Goal: Task Accomplishment & Management: Manage account settings

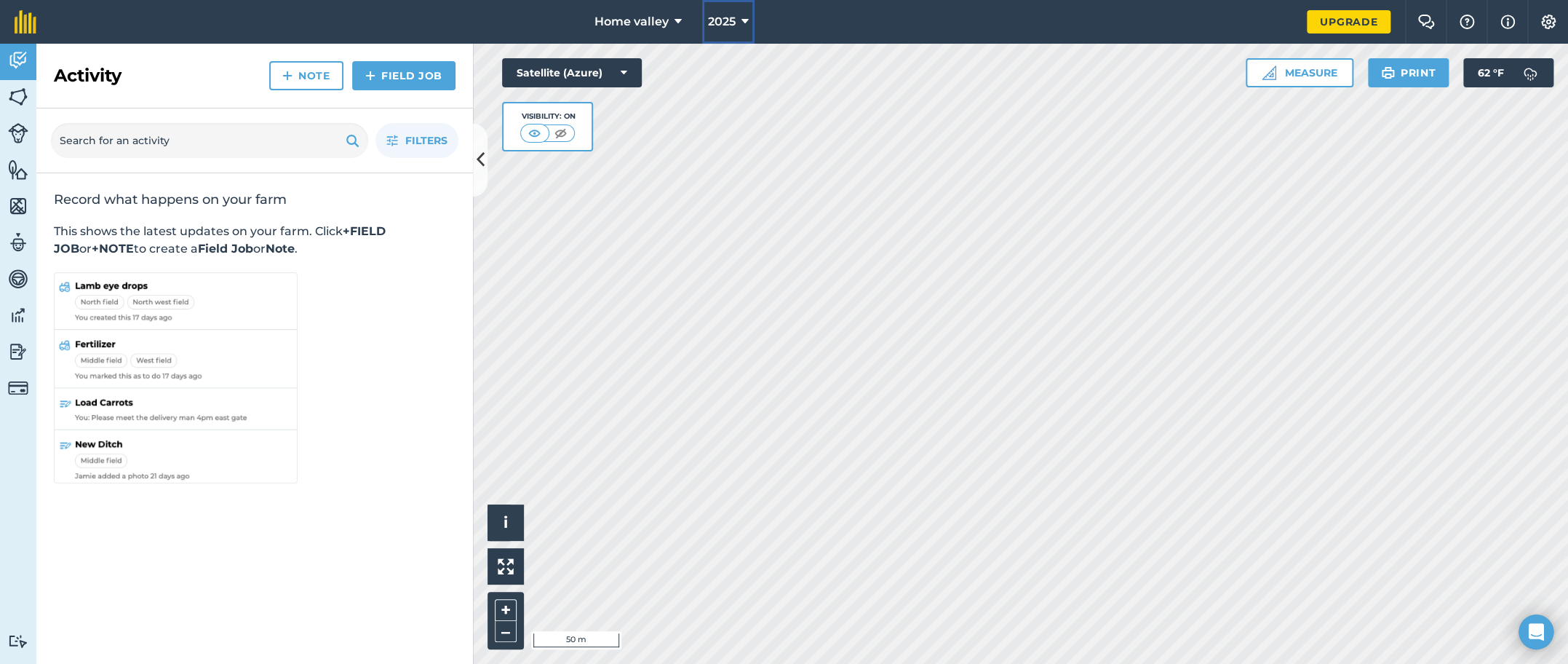
click at [735, 21] on span "2025" at bounding box center [722, 22] width 28 height 17
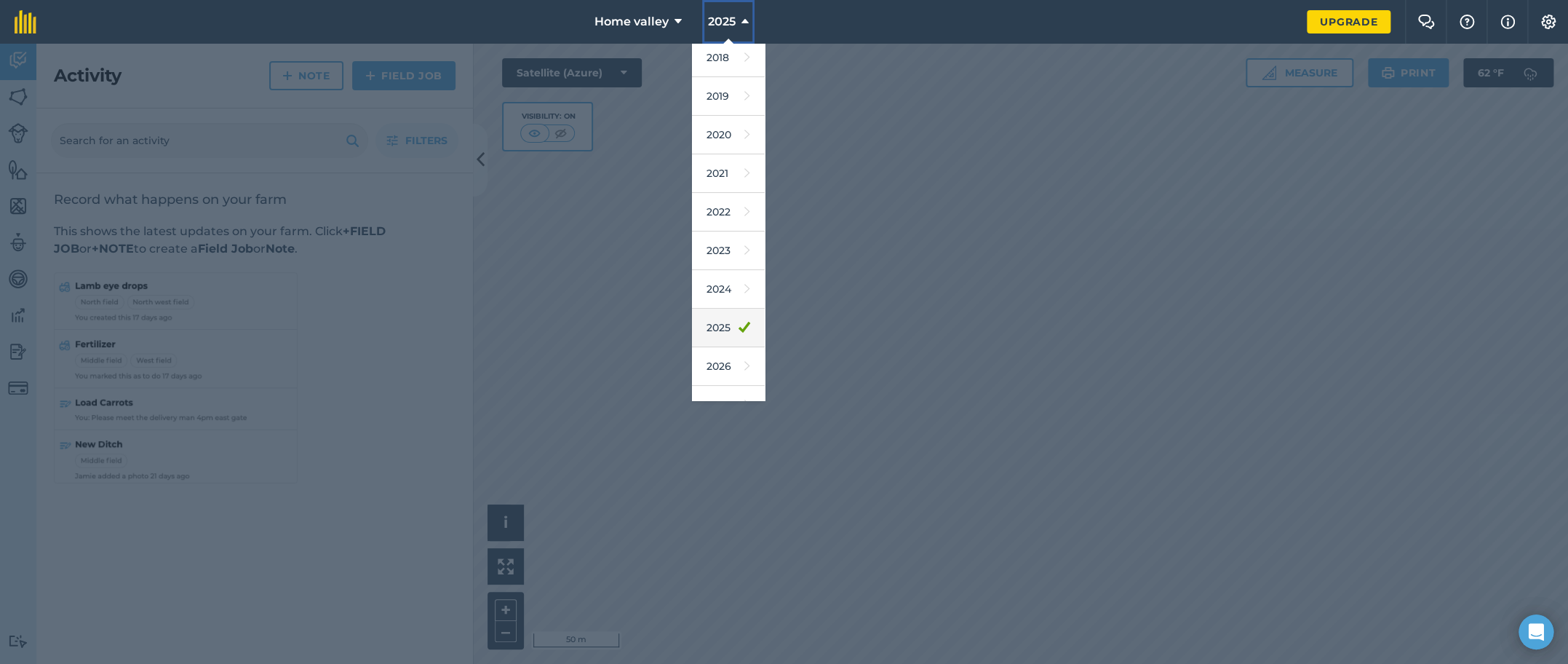
scroll to position [65, 0]
click at [718, 344] on link "2026" at bounding box center [729, 345] width 73 height 38
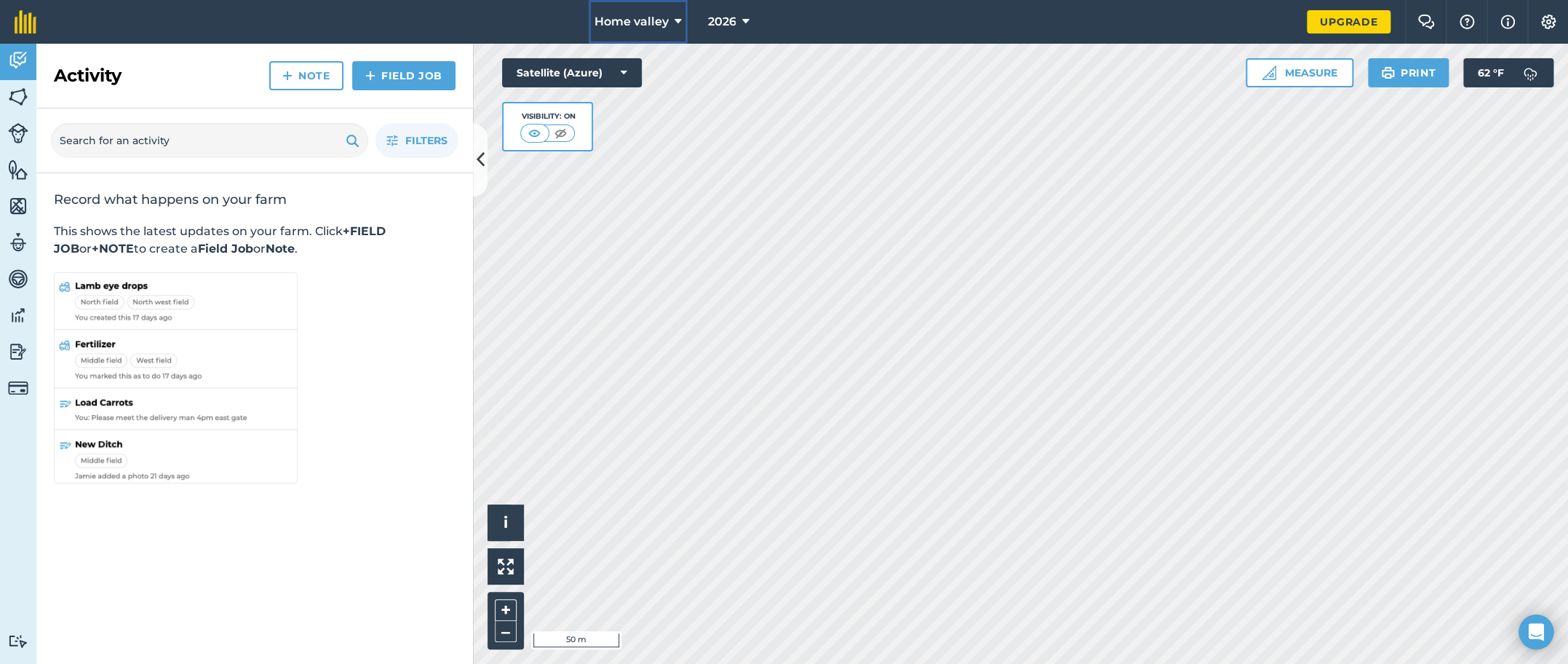
click at [625, 15] on span "Home valley" at bounding box center [631, 22] width 74 height 17
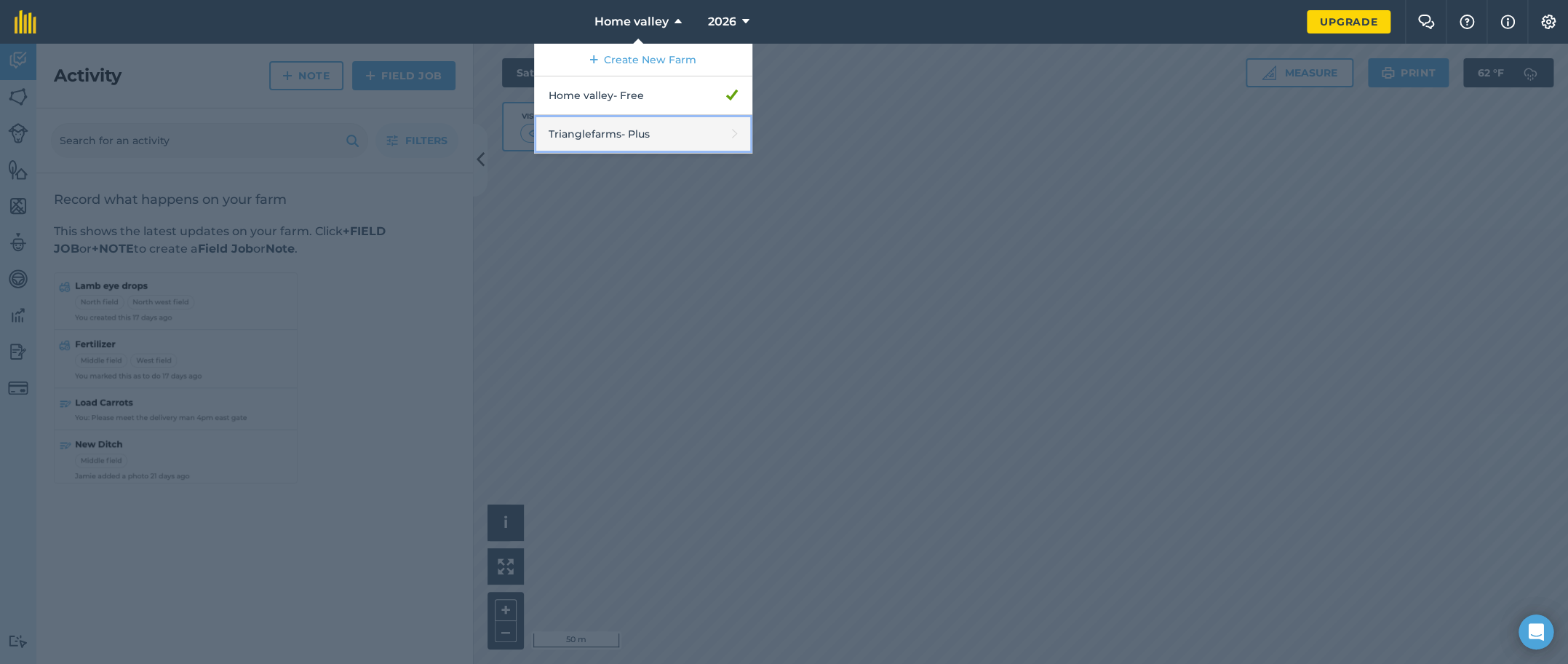
click at [644, 136] on link "Trianglefarms - Plus" at bounding box center [643, 134] width 218 height 38
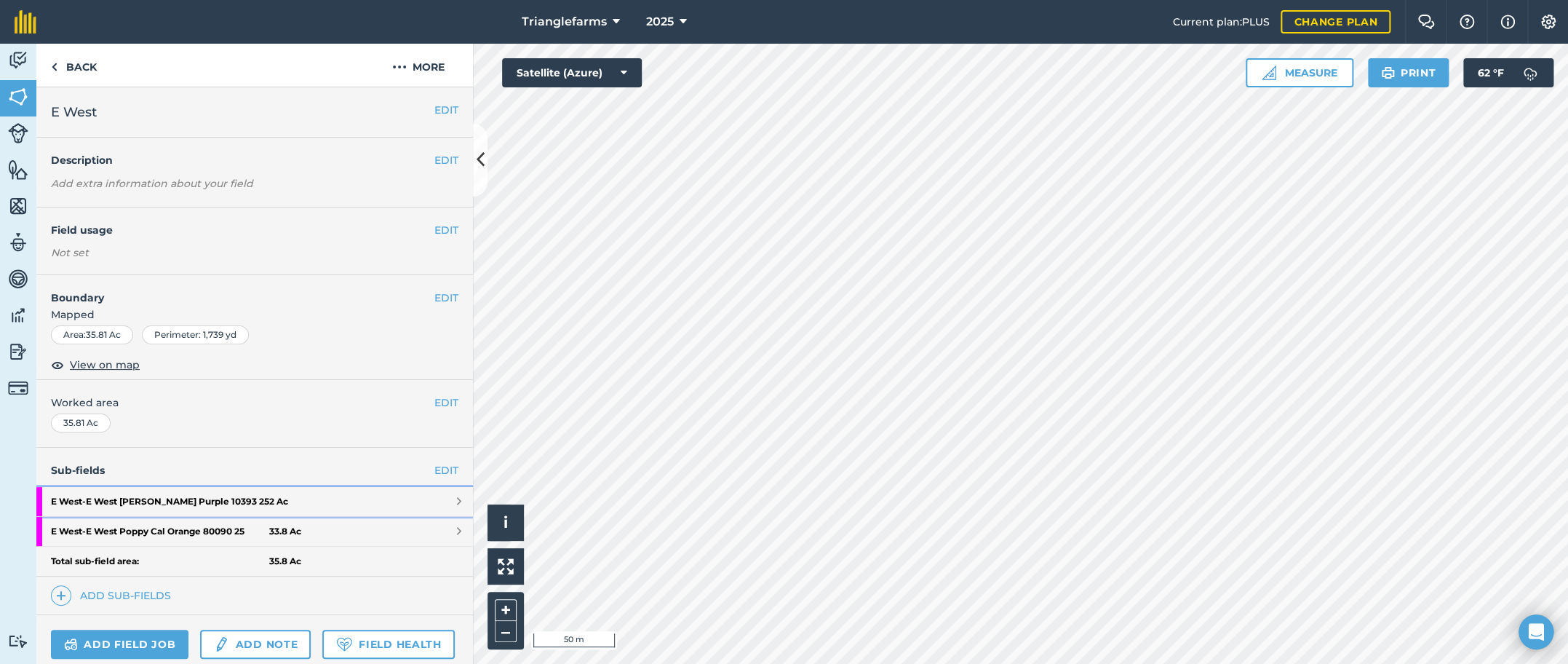
click at [138, 500] on strong "E West - E West Lupine [PERSON_NAME] Purple 10393 25" at bounding box center [160, 501] width 218 height 29
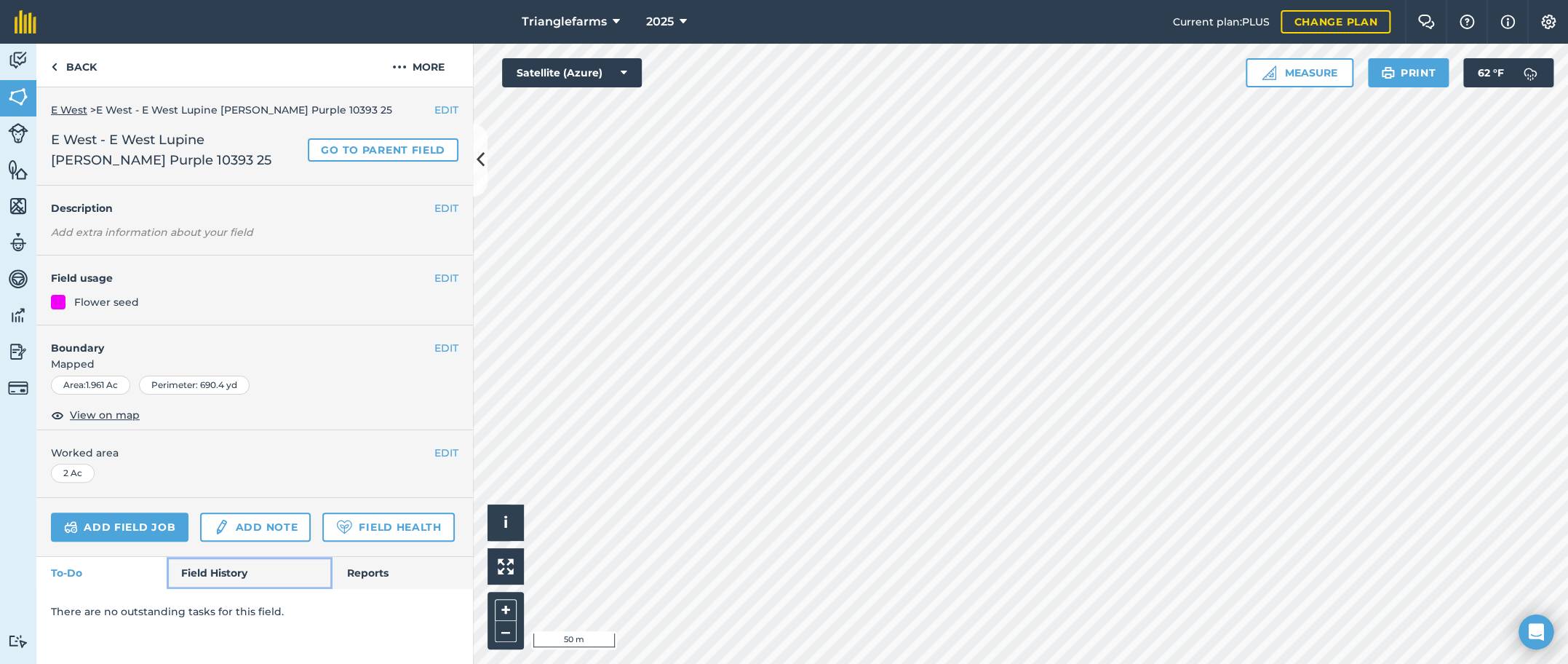
click at [225, 567] on link "Field History" at bounding box center [250, 573] width 165 height 32
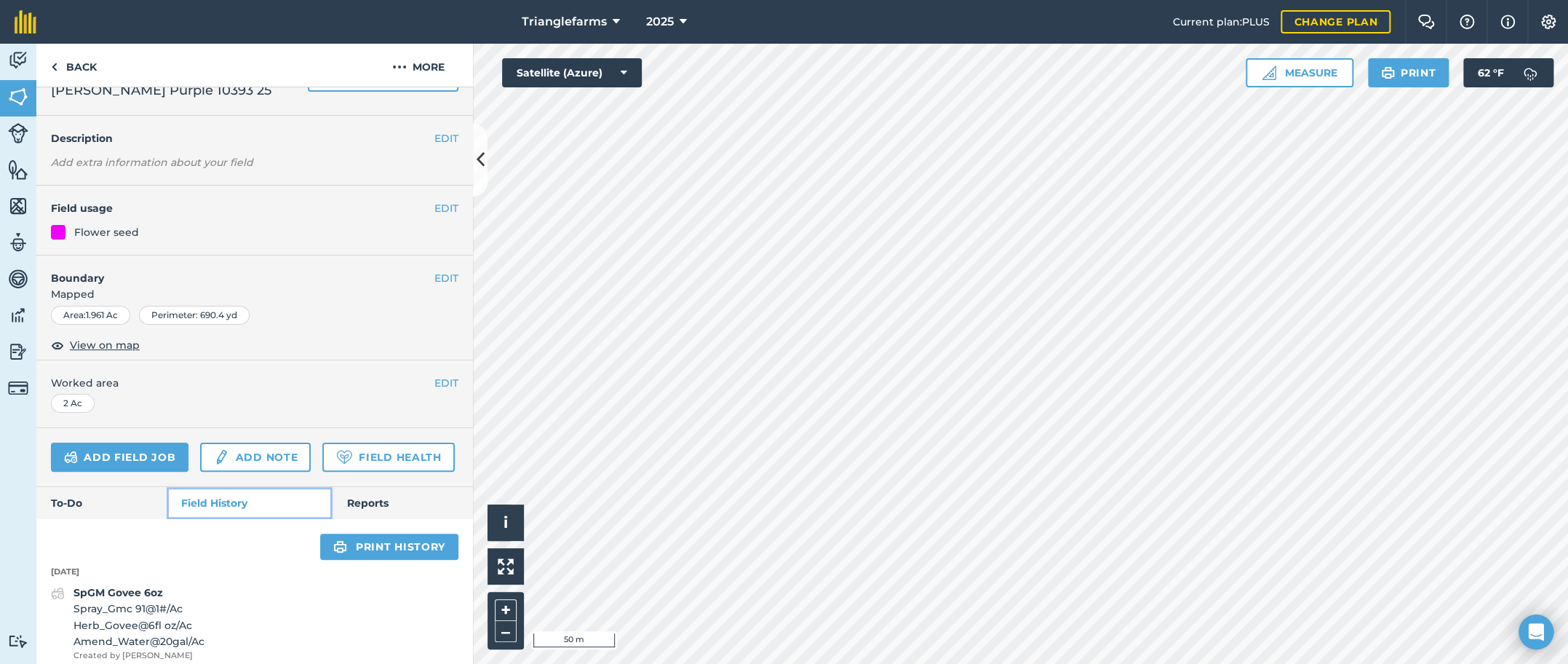
scroll to position [331, 0]
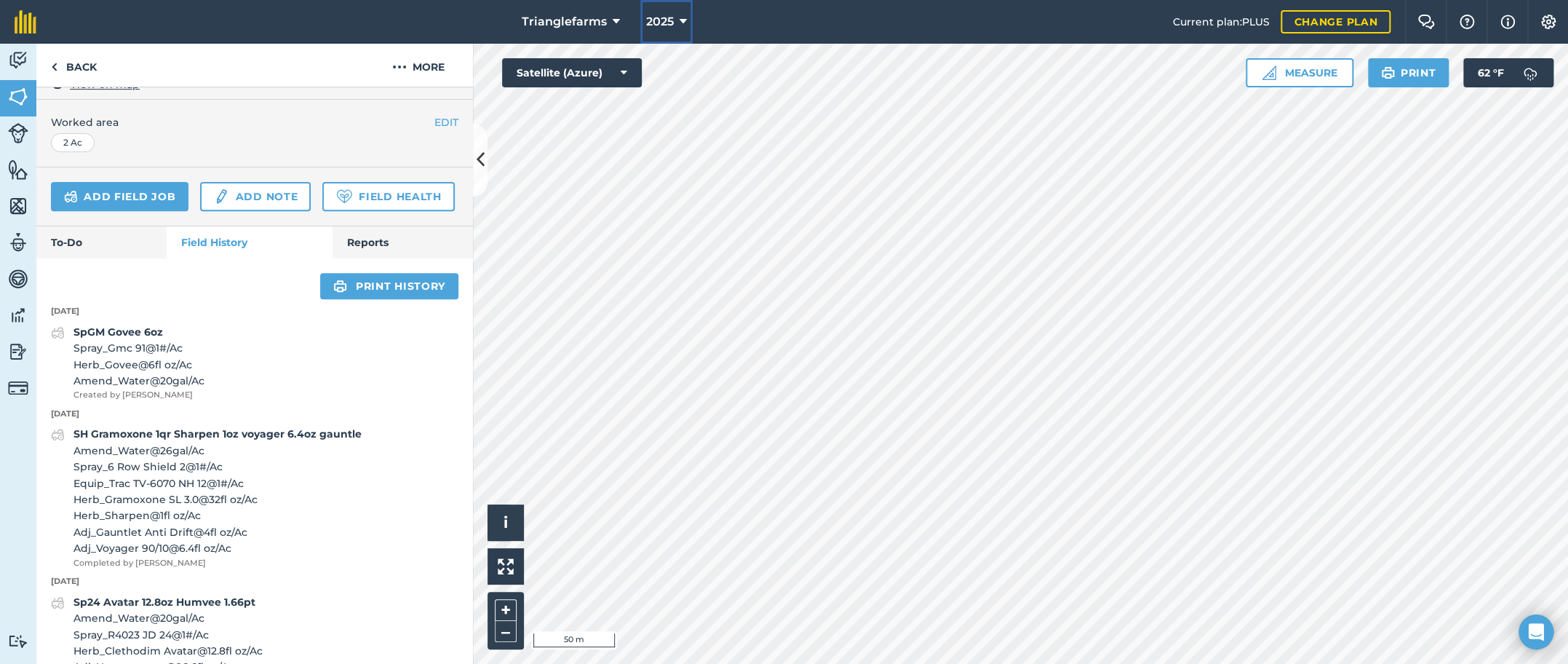
click at [666, 13] on span "2025" at bounding box center [660, 22] width 28 height 17
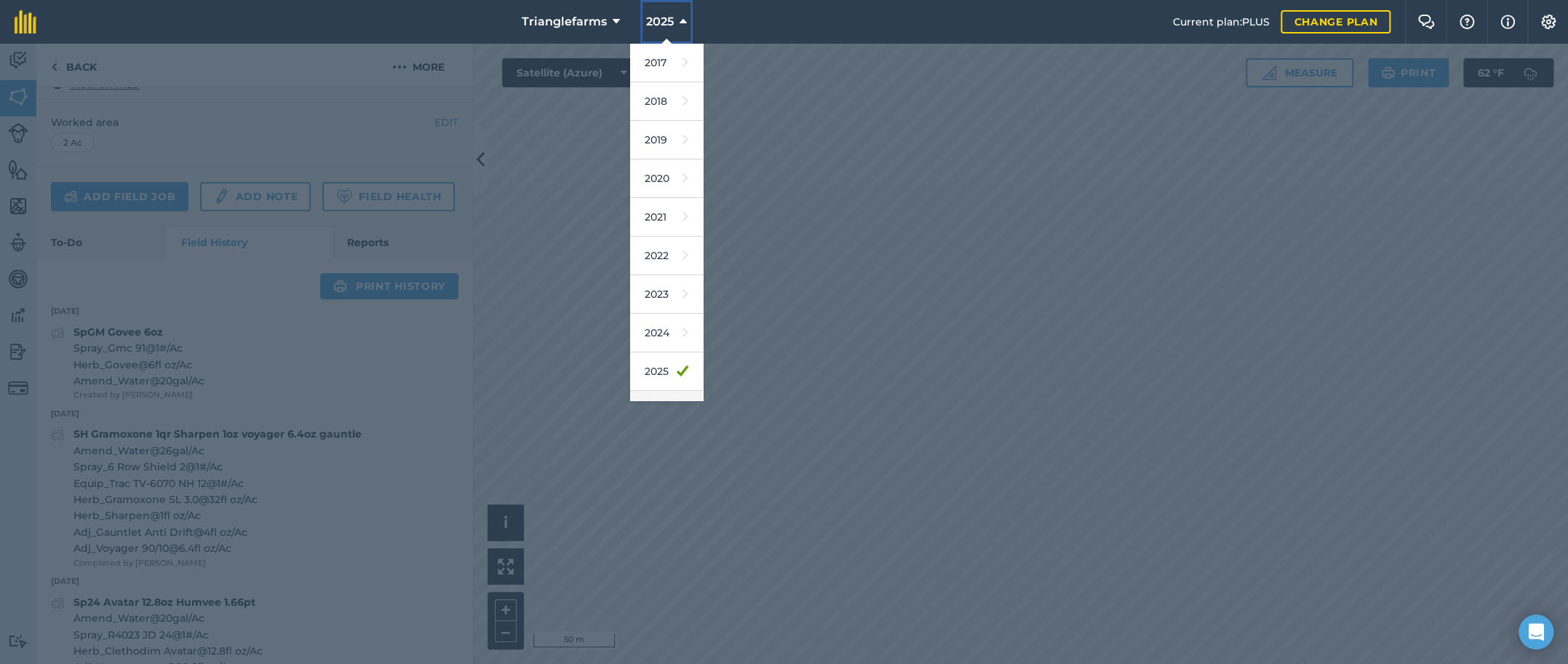
scroll to position [65, 0]
click at [654, 344] on link "2026" at bounding box center [666, 345] width 73 height 38
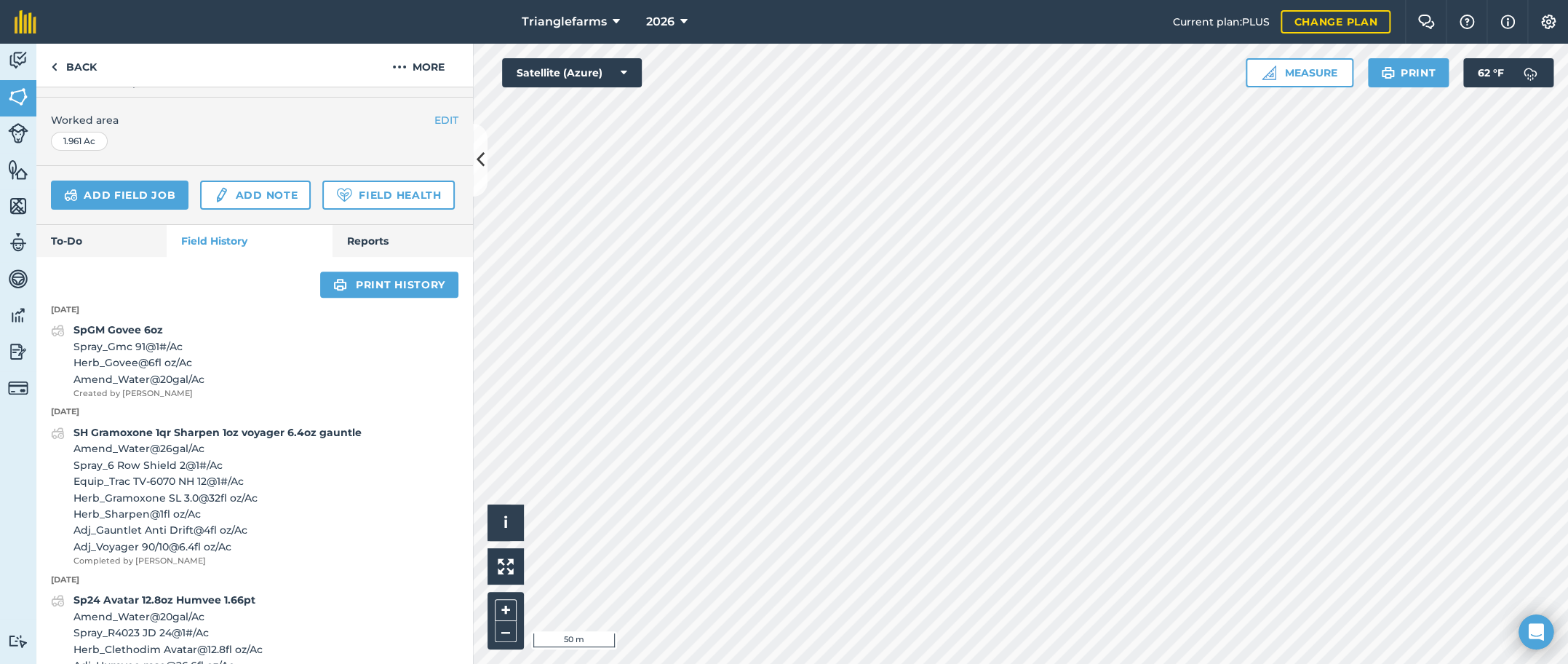
scroll to position [328, 0]
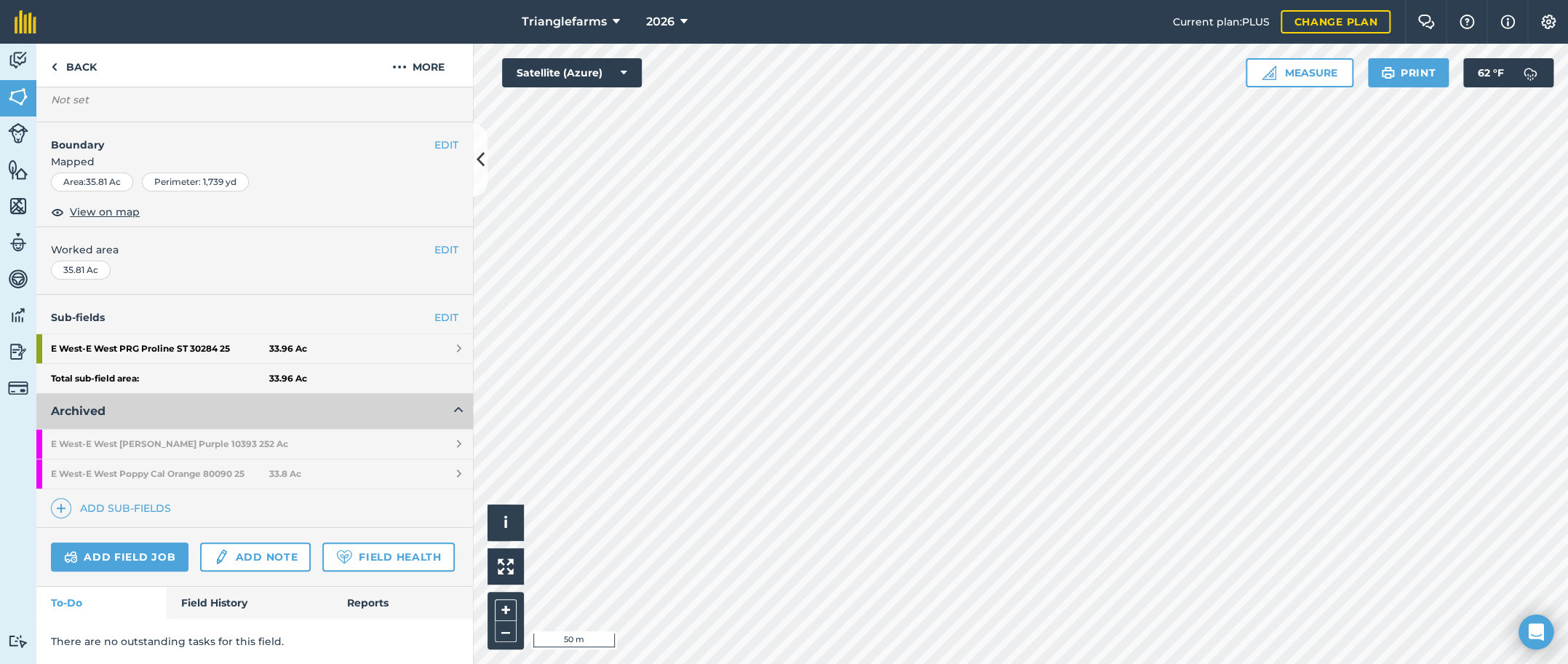
scroll to position [204, 0]
click at [186, 430] on strong "E West - E West Lupine [PERSON_NAME] Purple 10393 25" at bounding box center [160, 444] width 218 height 29
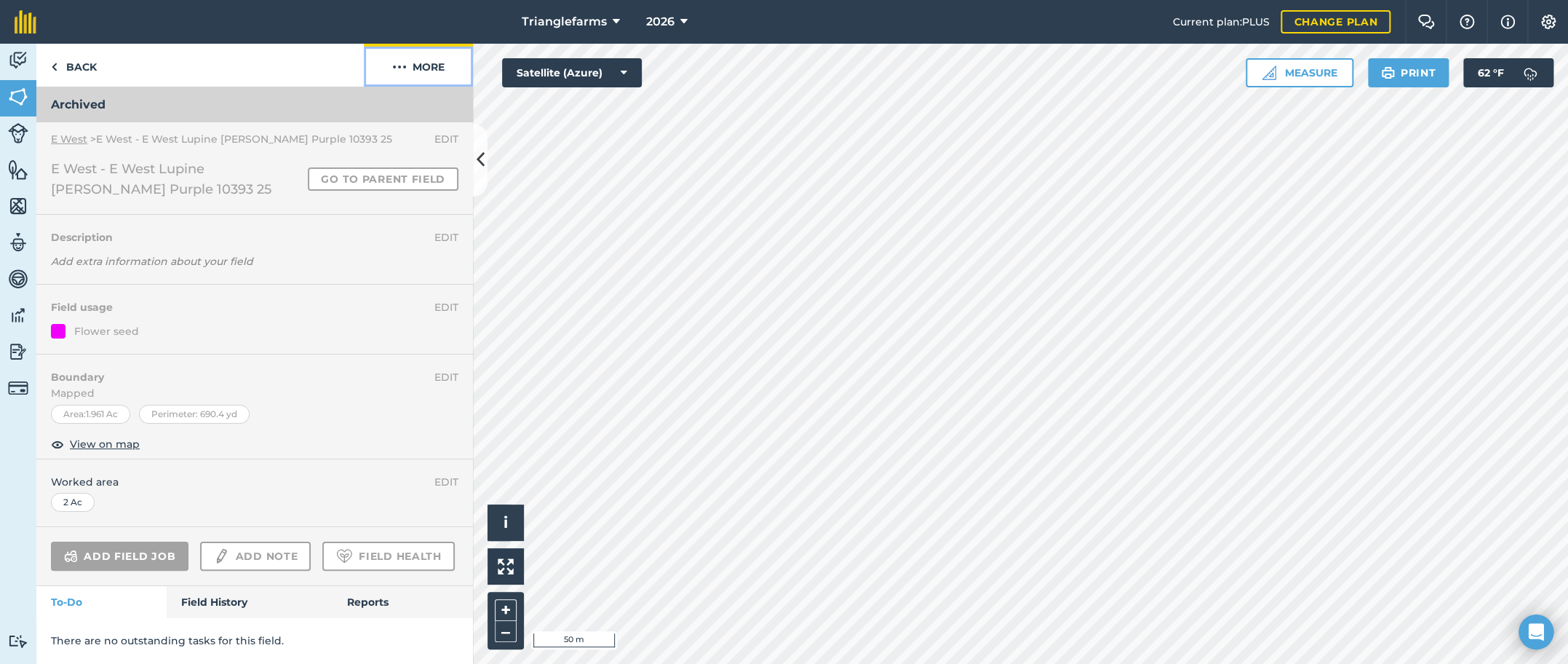
click at [432, 64] on button "More" at bounding box center [417, 64] width 109 height 43
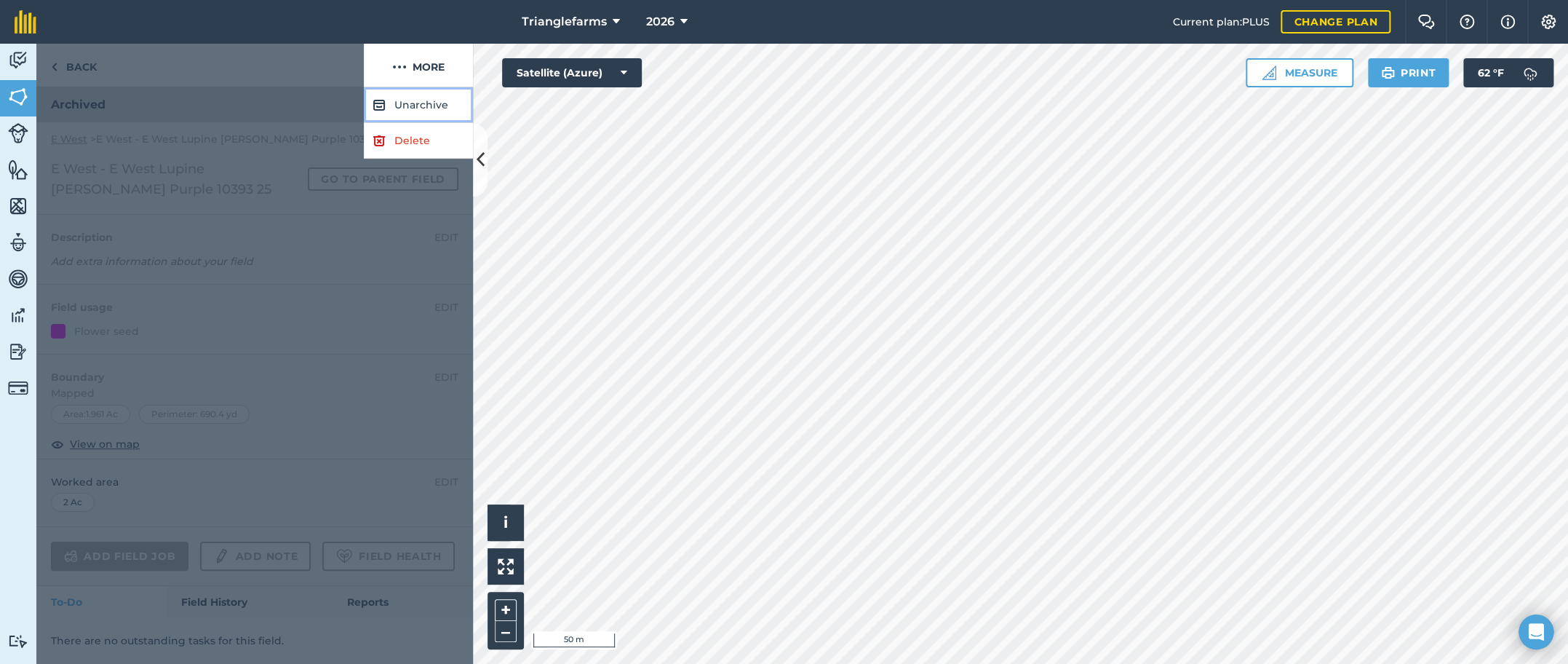
click at [422, 107] on button "Unarchive" at bounding box center [417, 104] width 109 height 36
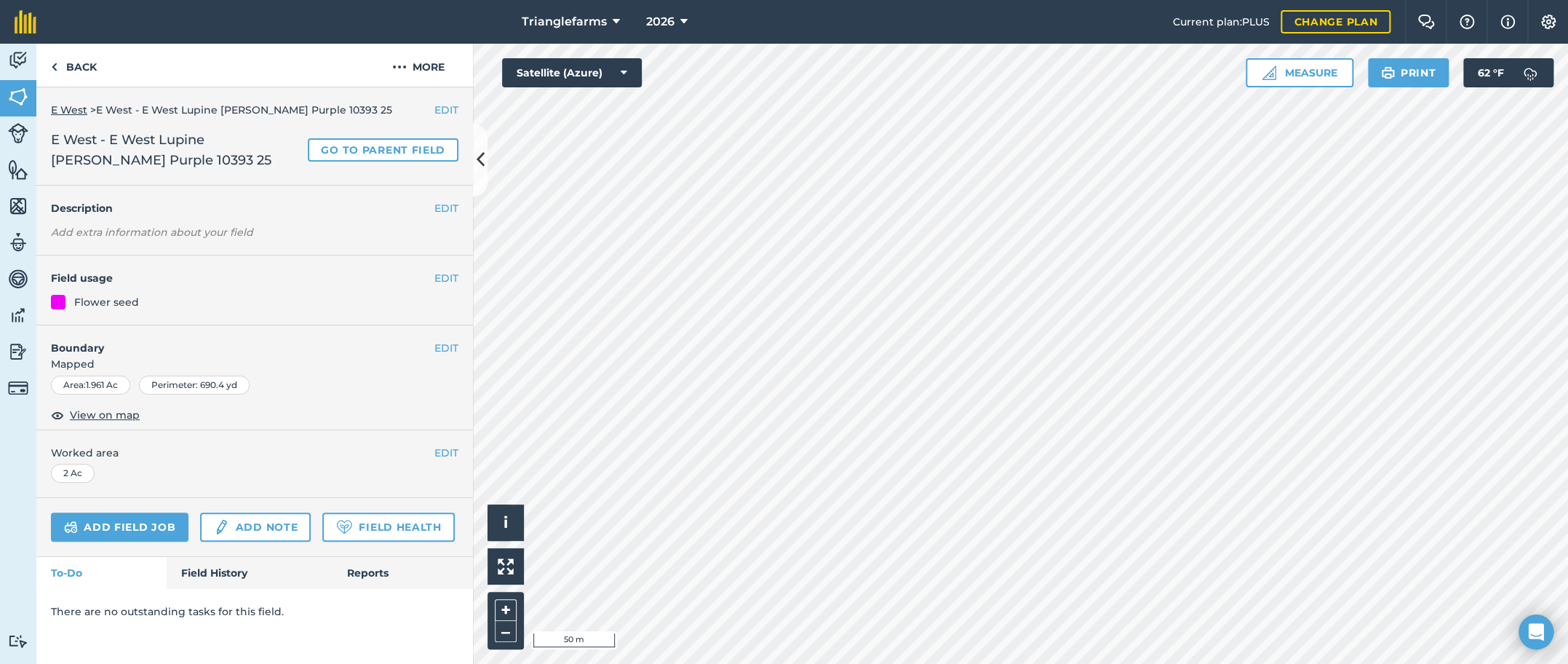
scroll to position [10, 0]
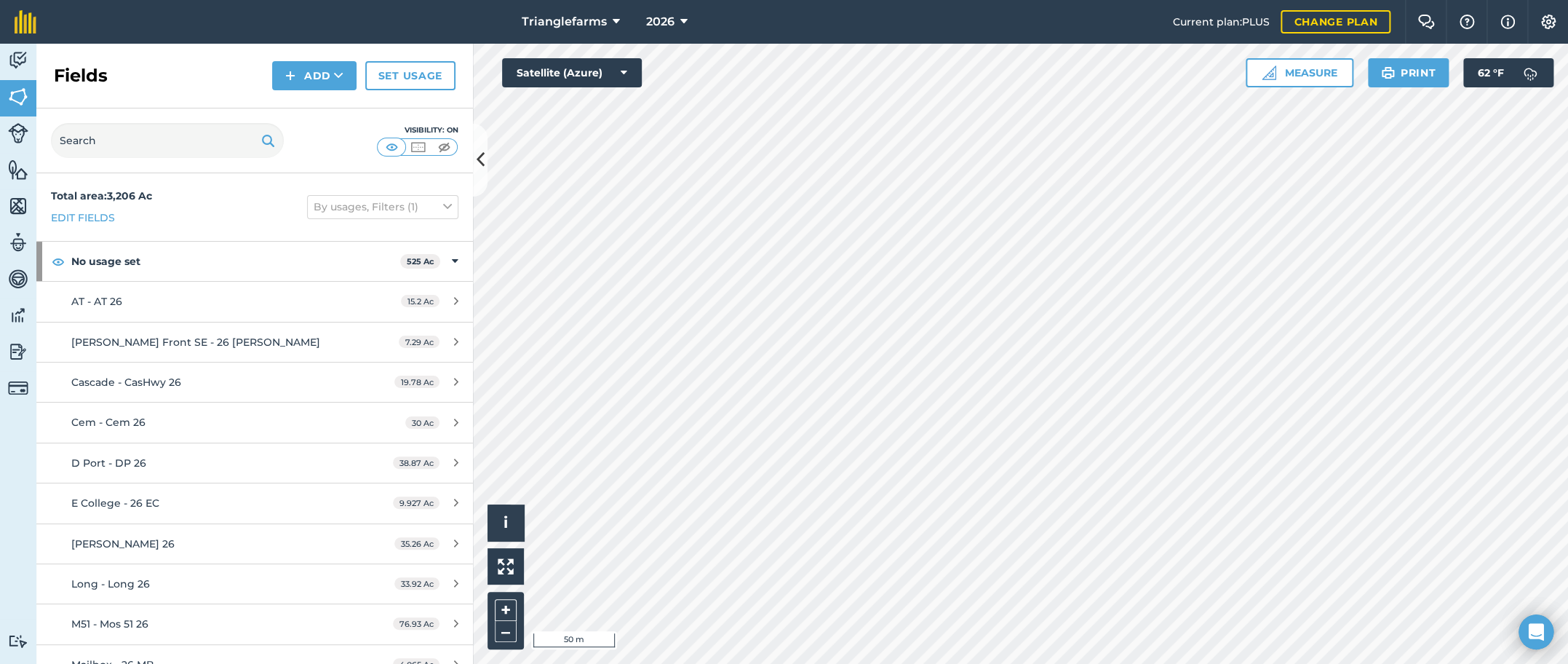
scroll to position [65, 0]
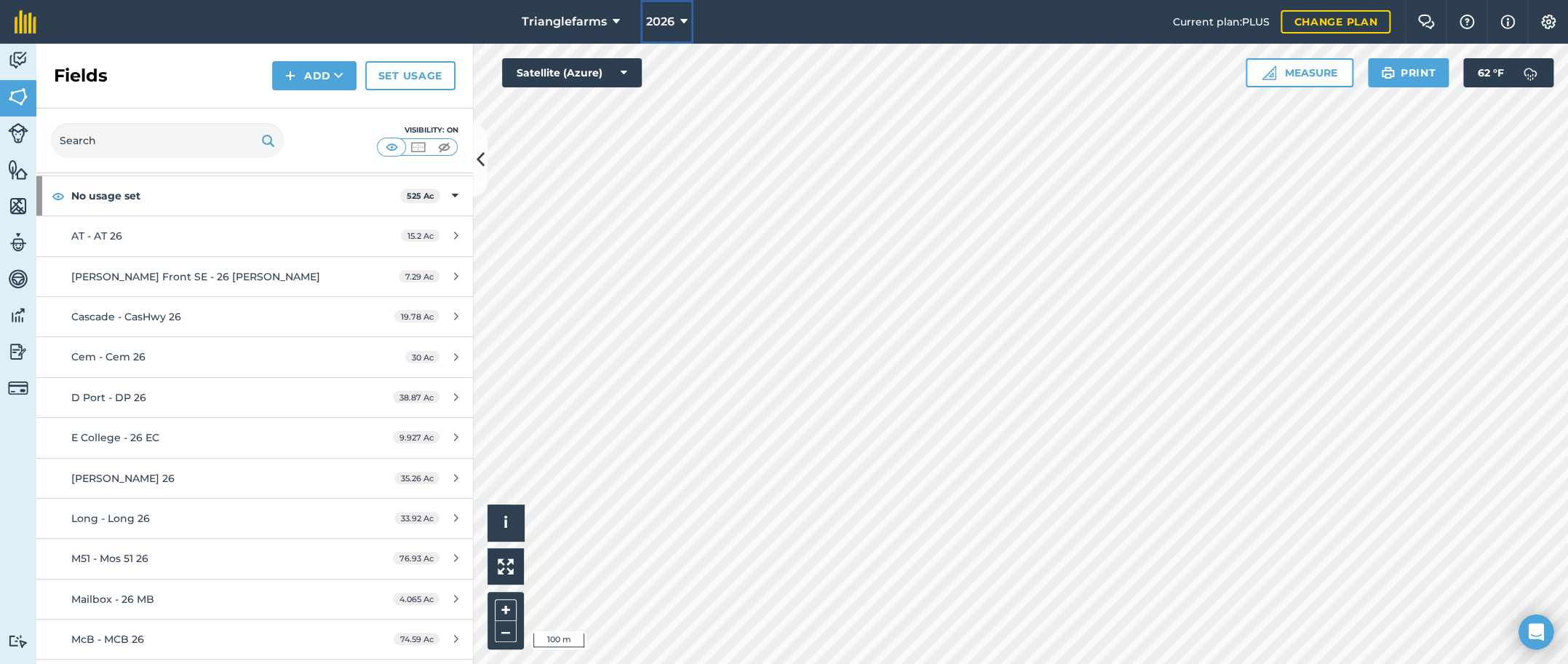
click at [669, 19] on span "2026" at bounding box center [660, 22] width 29 height 17
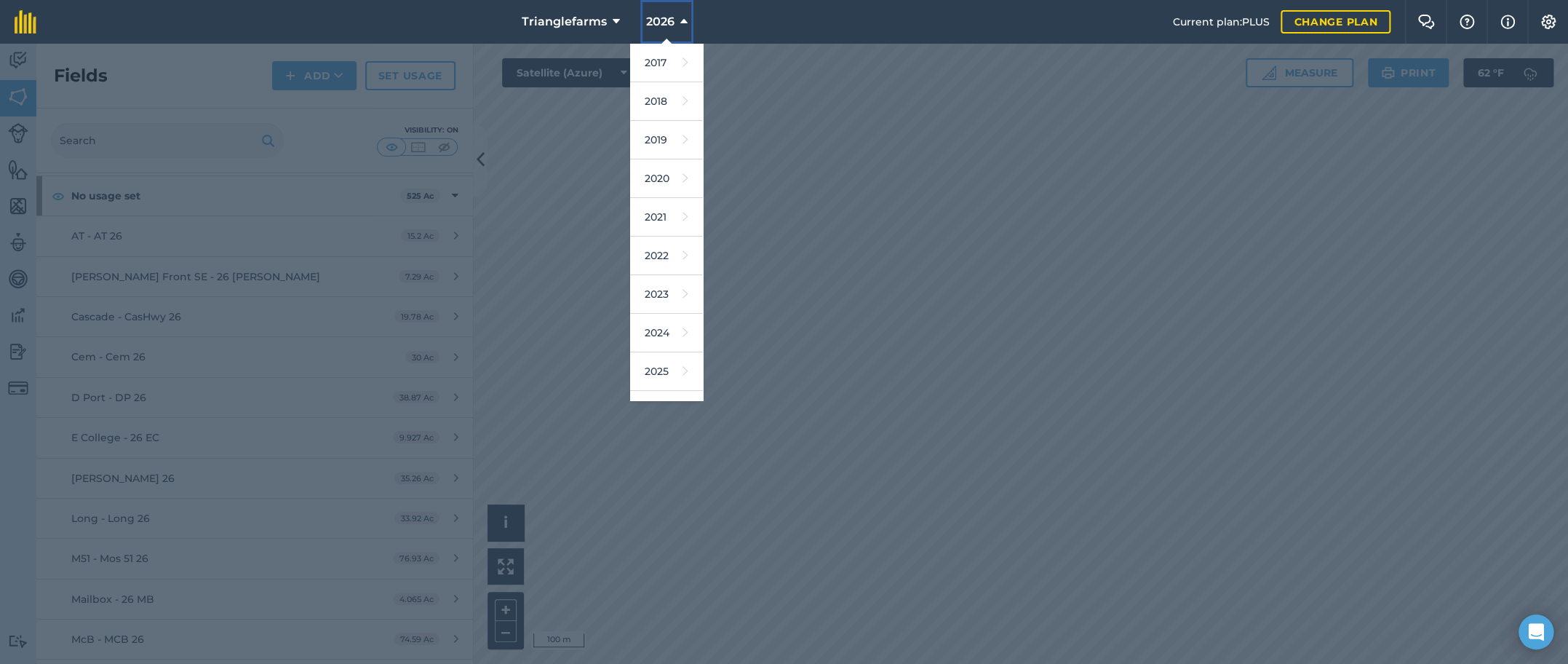
click at [669, 19] on span "2026" at bounding box center [660, 22] width 29 height 17
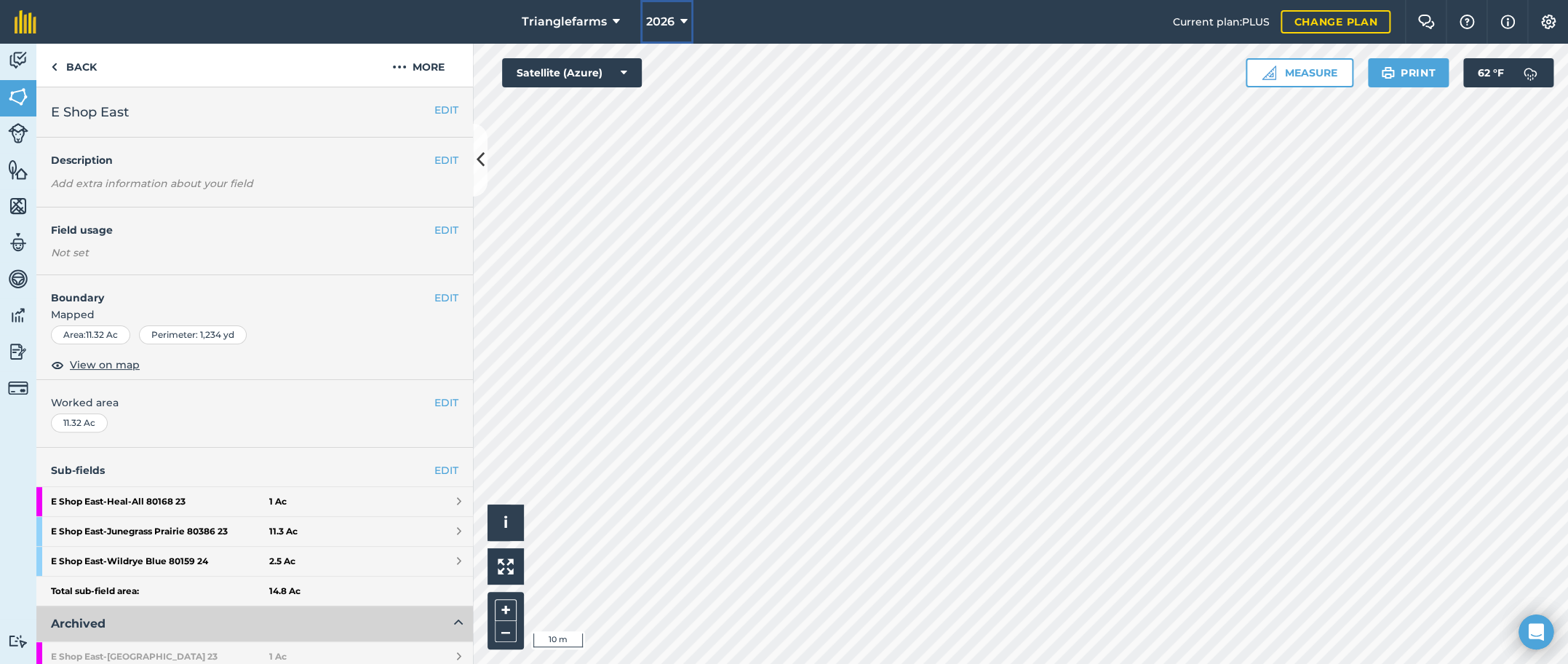
click at [654, 17] on span "2026" at bounding box center [660, 22] width 29 height 17
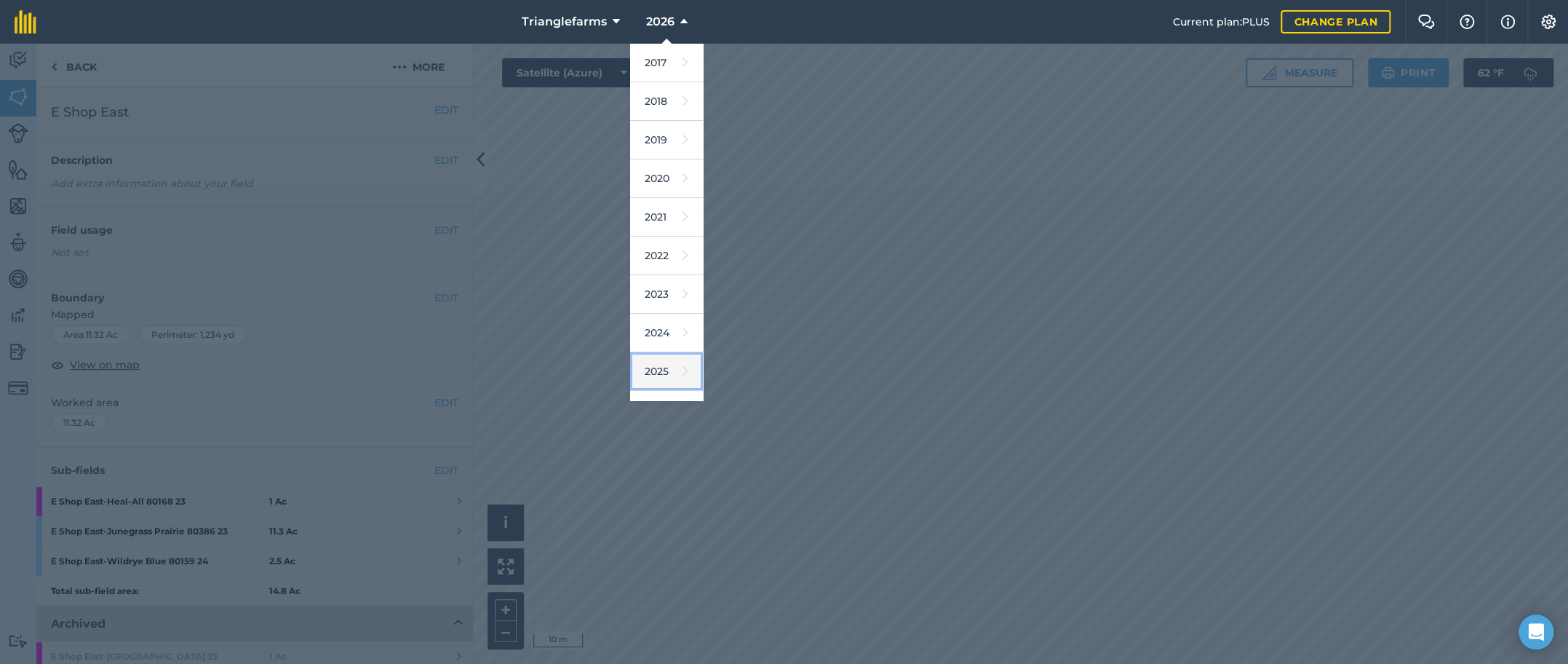
click at [654, 362] on link "2025" at bounding box center [666, 372] width 73 height 38
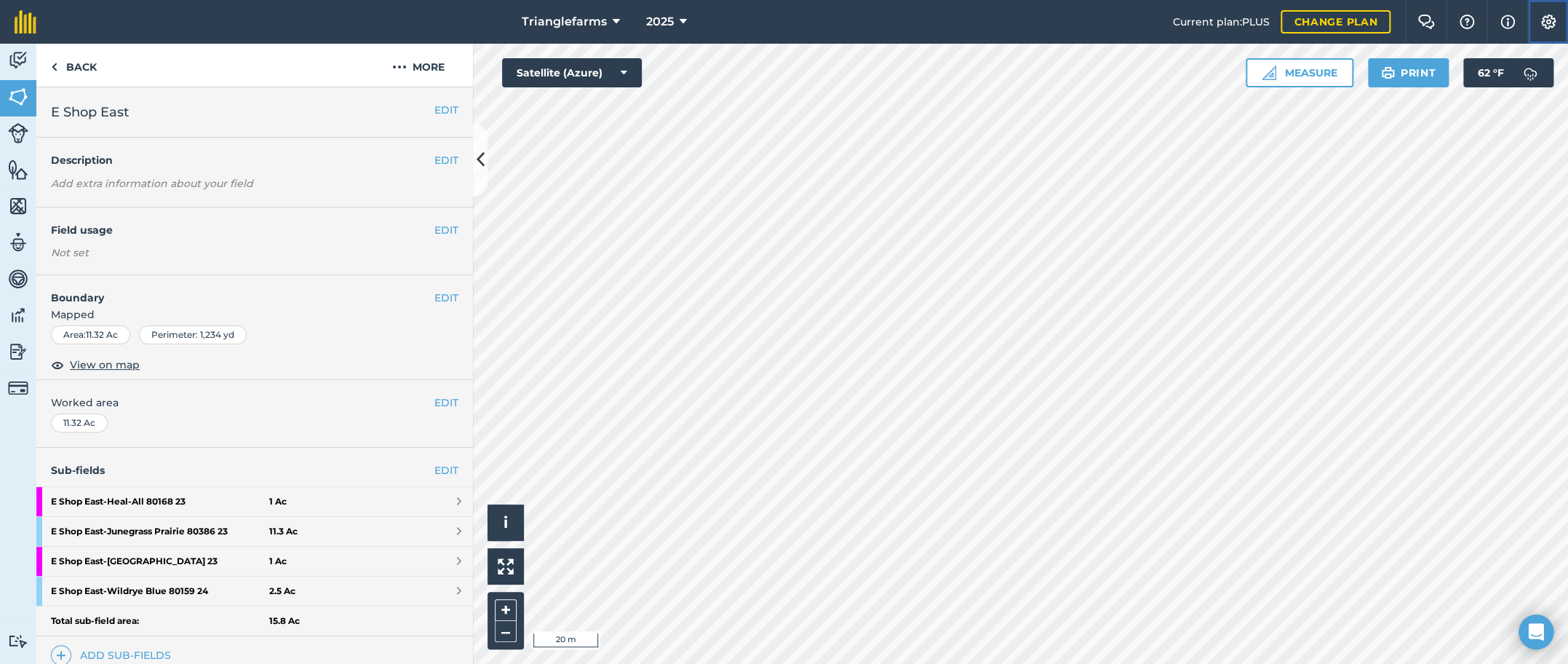
click at [1548, 23] on img at bounding box center [1548, 22] width 17 height 15
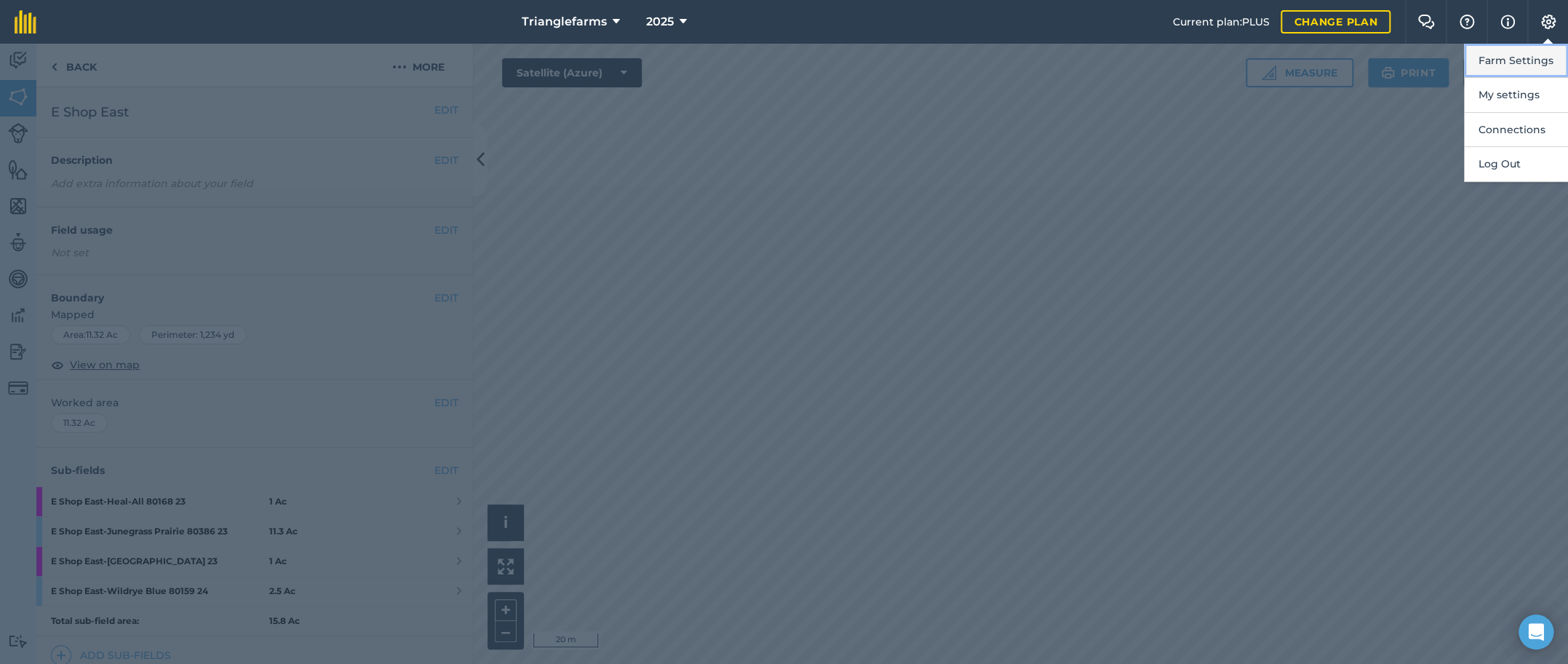
click at [1516, 63] on button "Farm Settings" at bounding box center [1516, 60] width 104 height 34
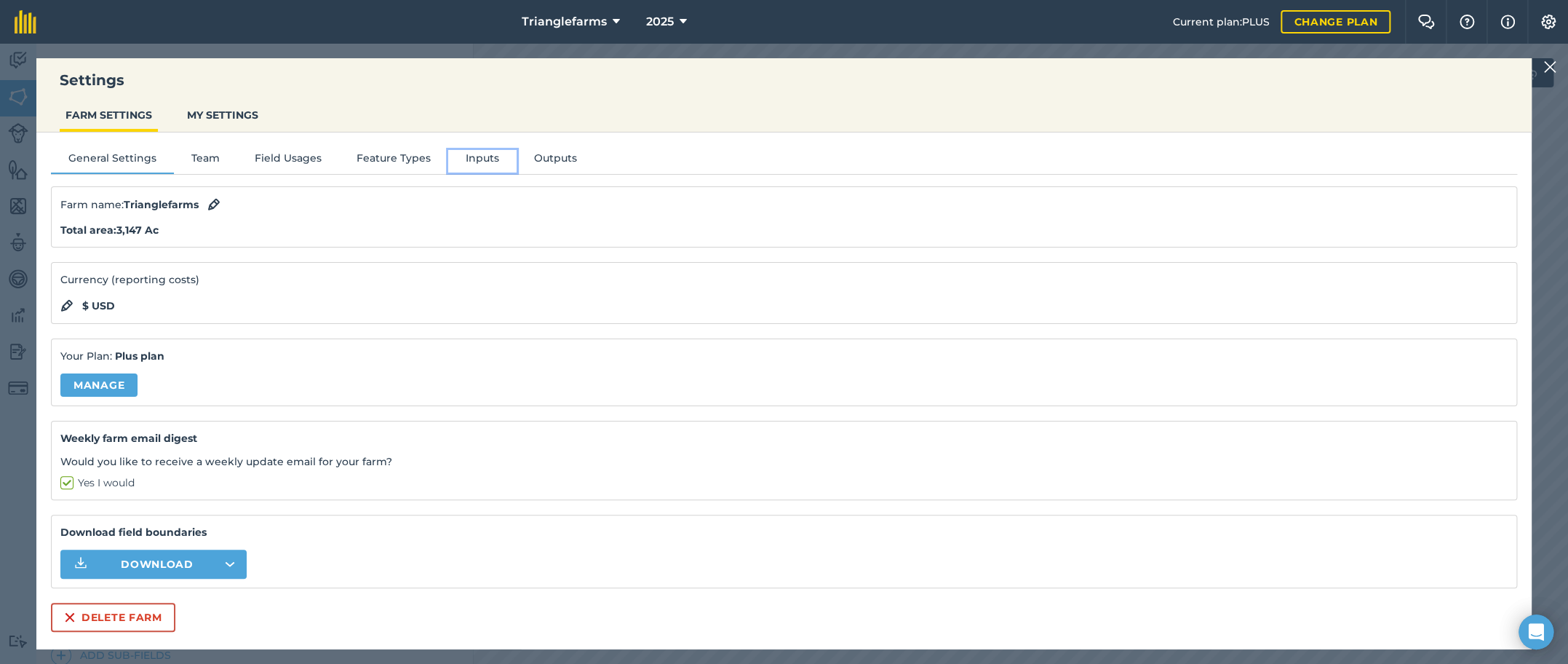
click at [488, 158] on button "Inputs" at bounding box center [482, 160] width 69 height 22
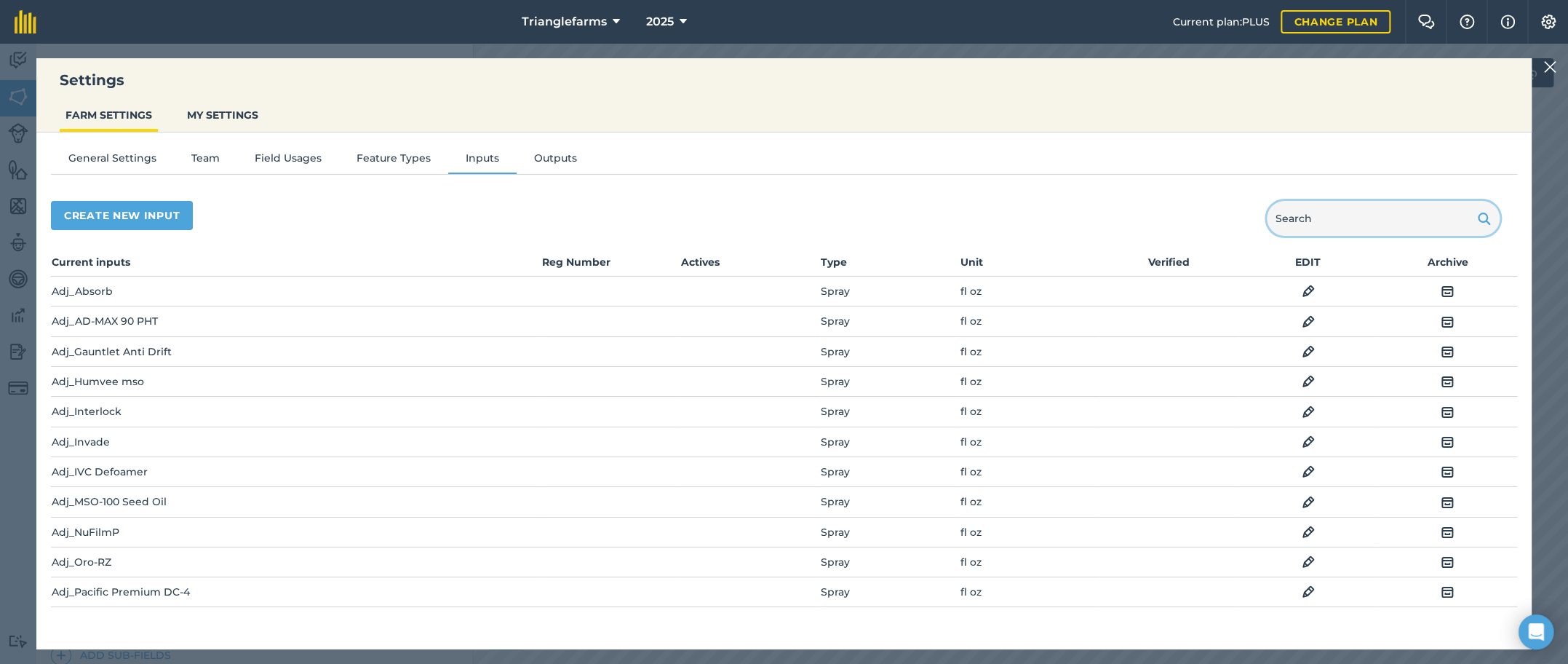
click at [1330, 211] on input "text" at bounding box center [1383, 218] width 233 height 35
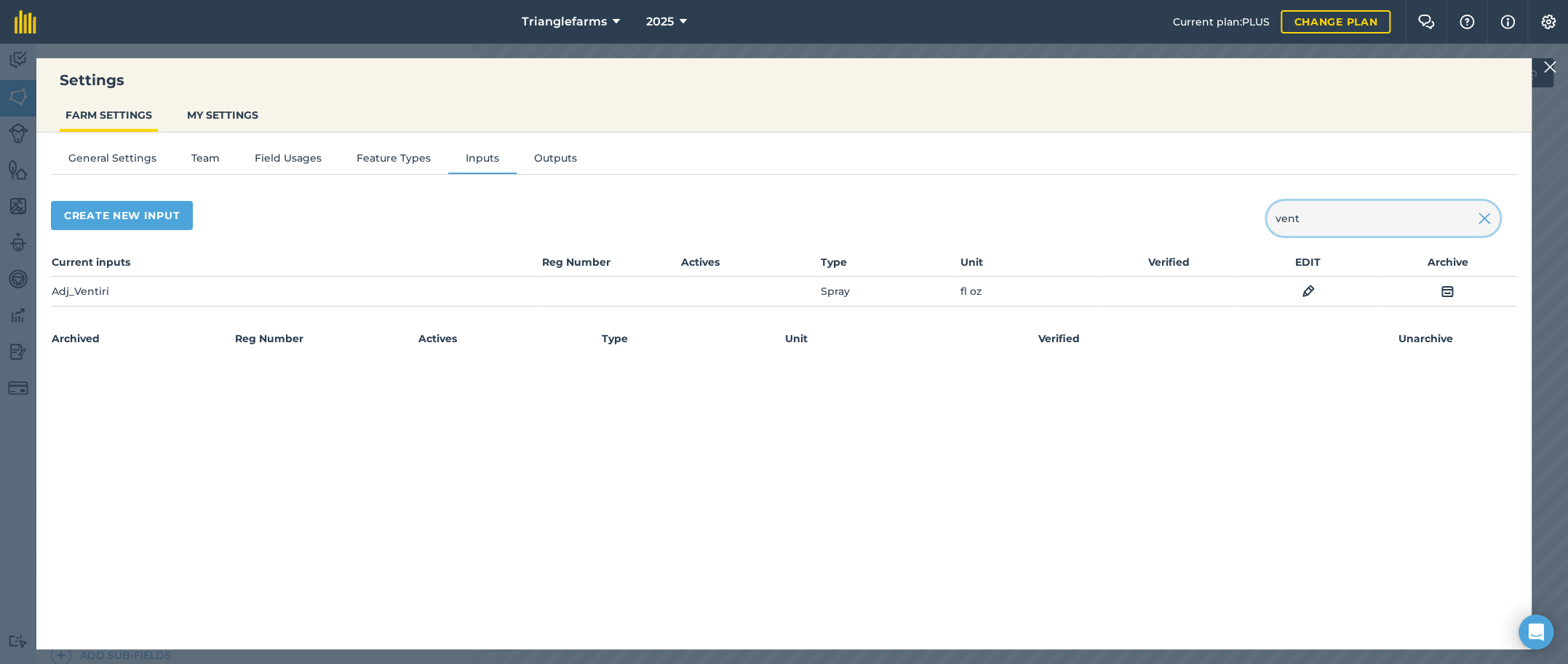
type input "vent"
click at [385, 223] on div "Create new input vent" at bounding box center [784, 218] width 1466 height 35
click at [1556, 65] on div at bounding box center [1551, 67] width 17 height 17
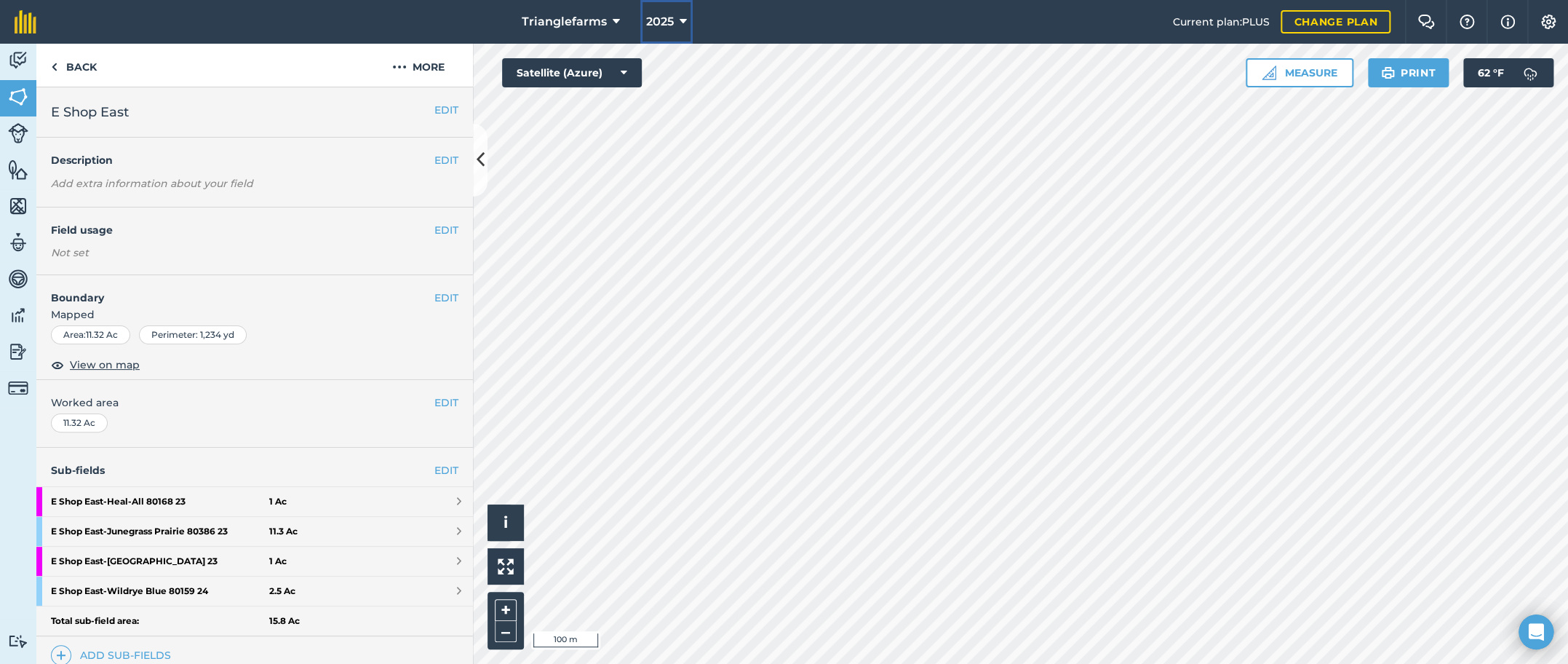
click at [661, 21] on span "2025" at bounding box center [660, 22] width 28 height 17
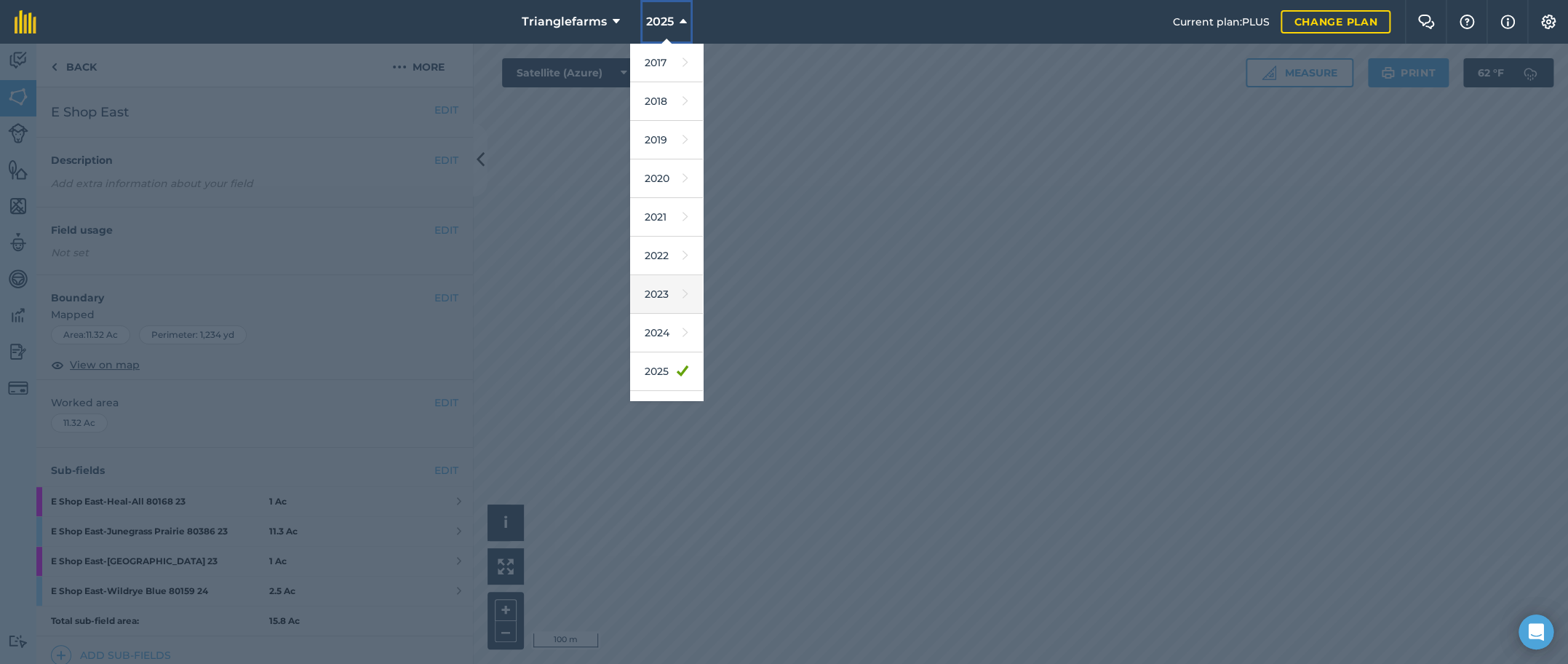
scroll to position [66, 0]
click at [652, 332] on link "2026" at bounding box center [666, 344] width 73 height 38
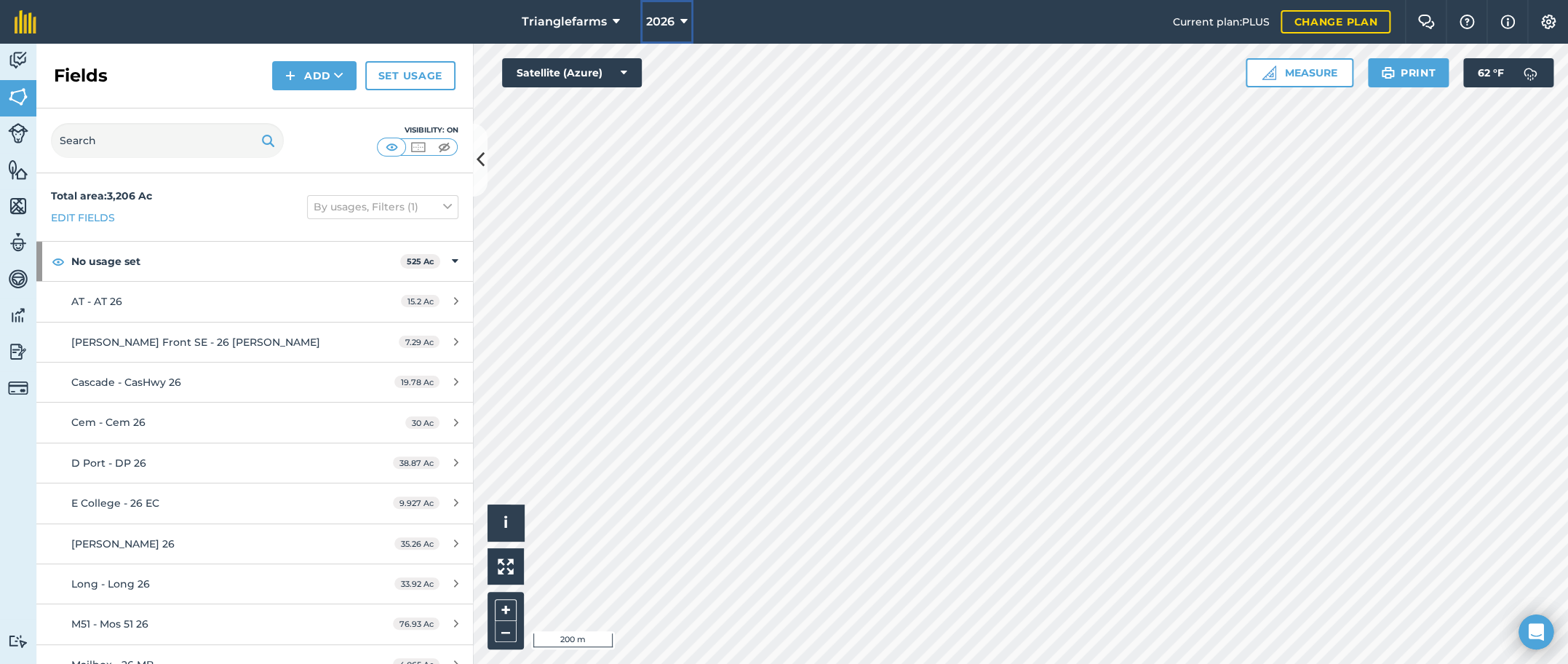
click at [647, 17] on span "2026" at bounding box center [660, 22] width 29 height 17
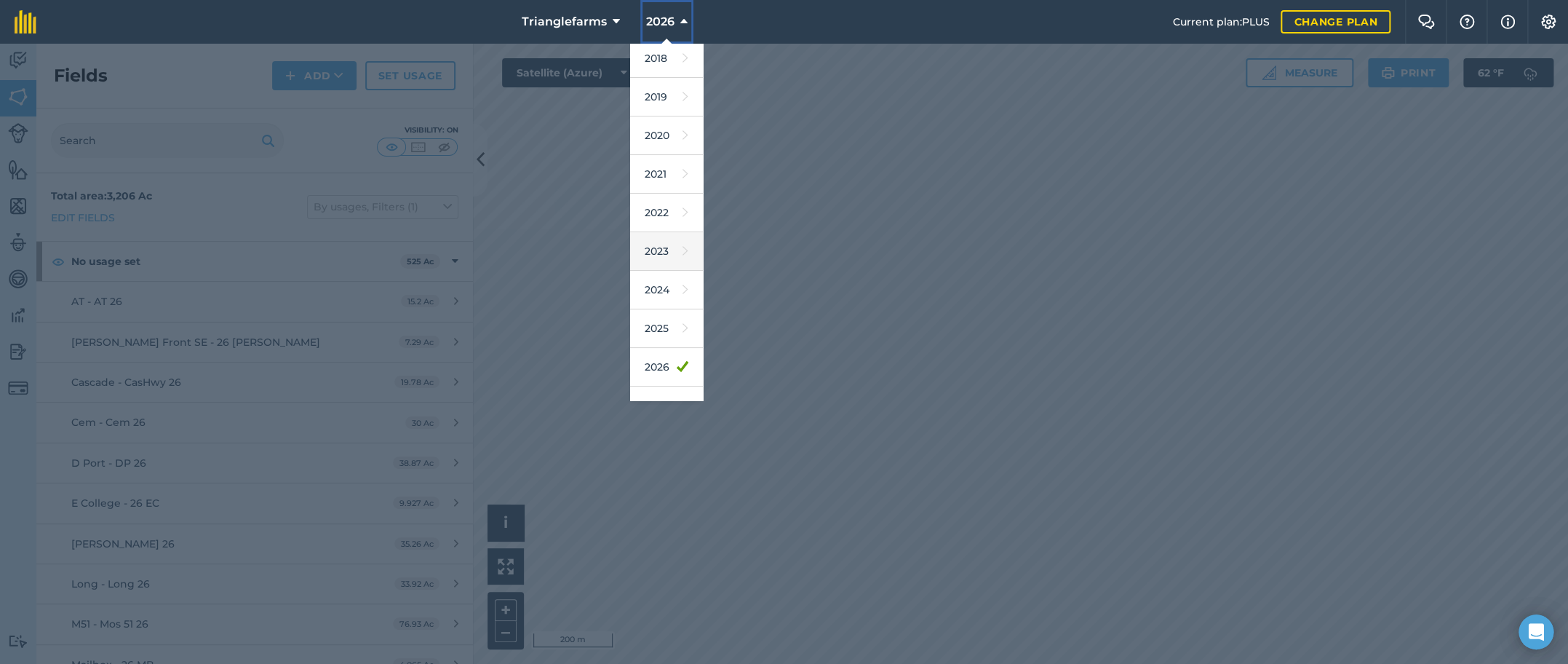
scroll to position [65, 0]
drag, startPoint x: 648, startPoint y: 300, endPoint x: 247, endPoint y: 151, distance: 427.8
click at [648, 300] on link "2025" at bounding box center [666, 306] width 73 height 38
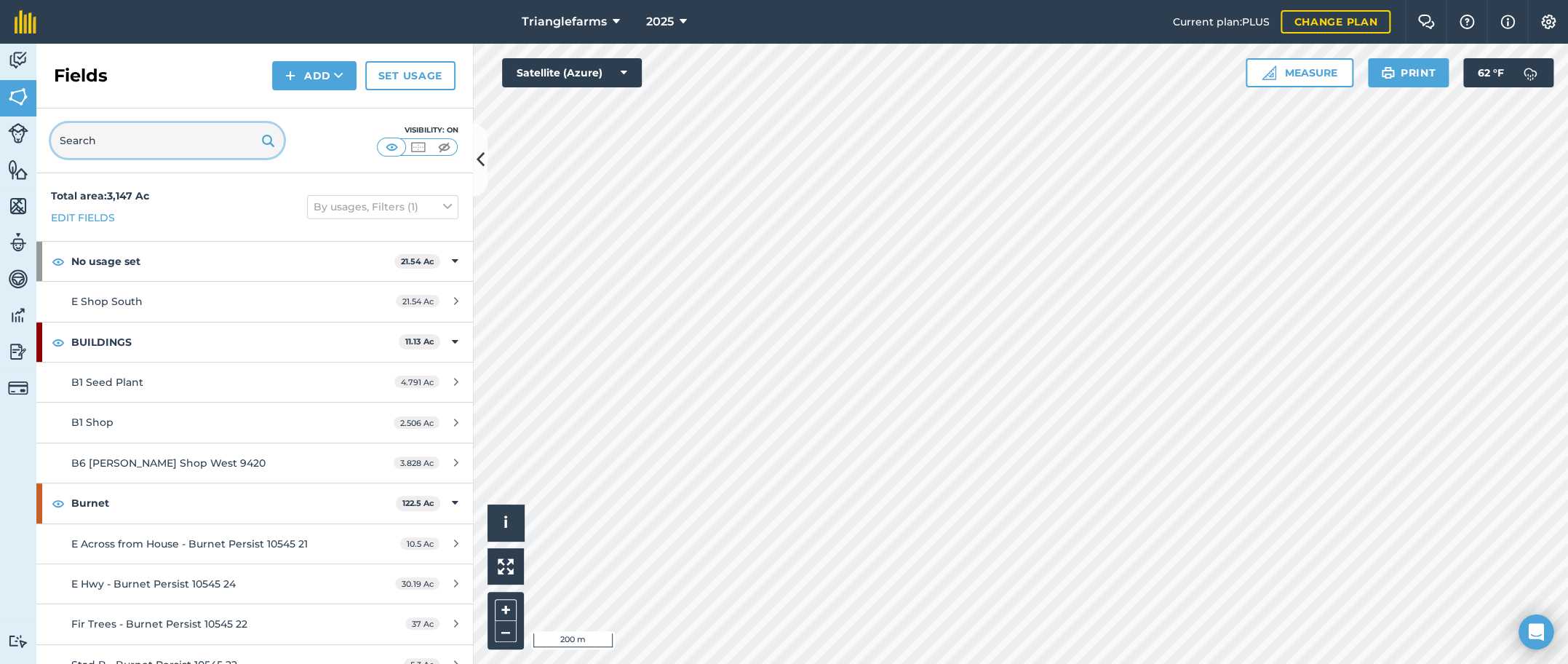
click at [117, 131] on input "text" at bounding box center [168, 140] width 233 height 35
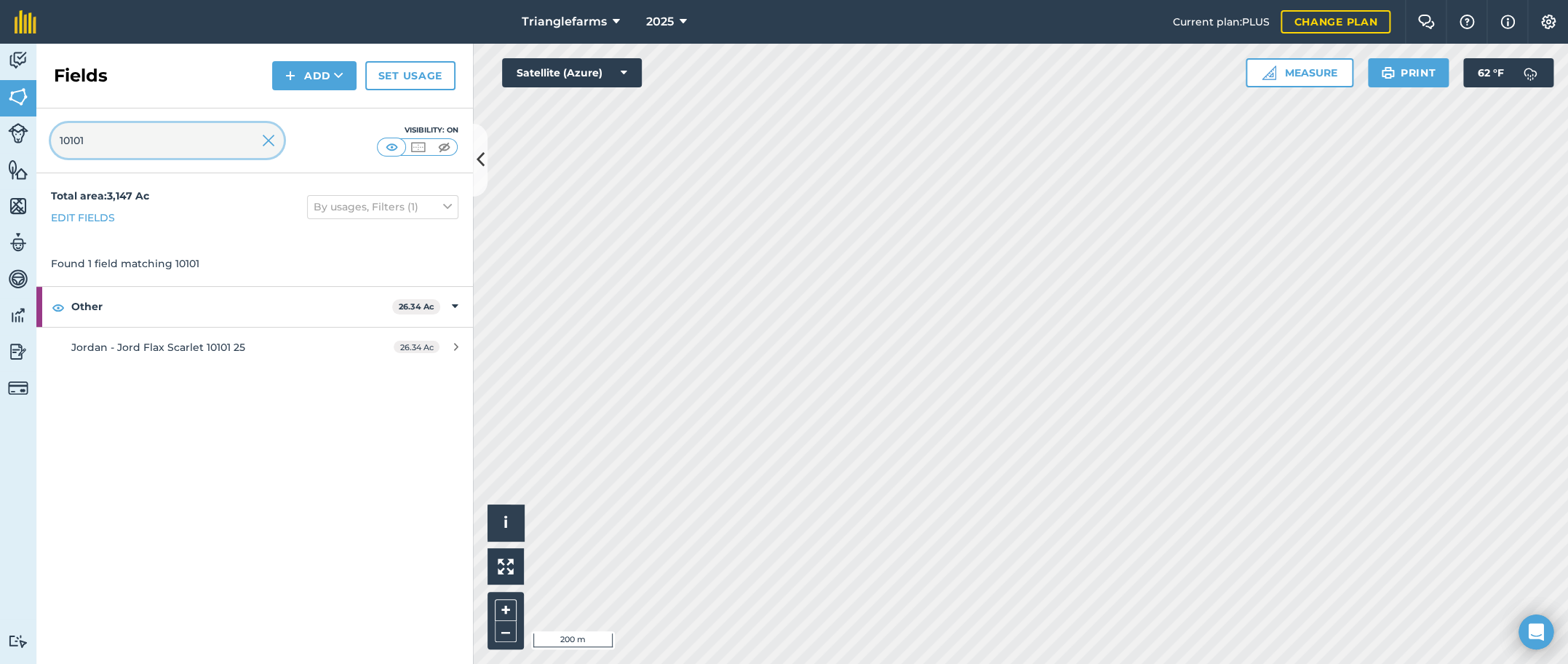
type input "10101"
